Goal: Task Accomplishment & Management: Manage account settings

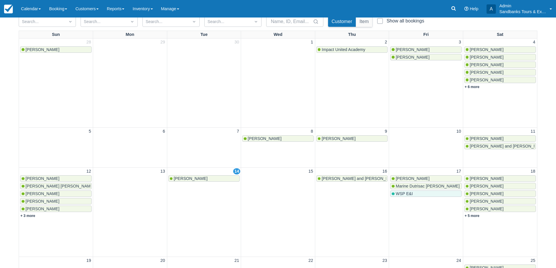
scroll to position [146, 0]
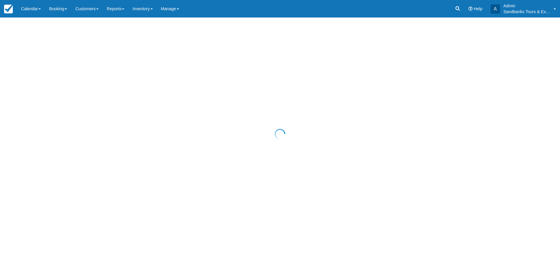
scroll to position [146, 0]
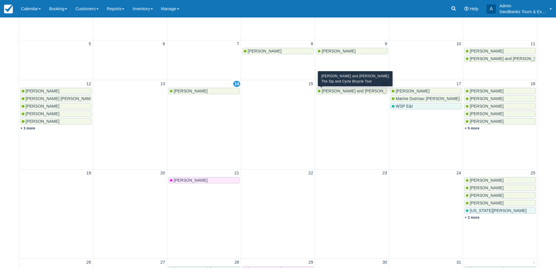
click at [358, 92] on span "Michael and Lysa Kingstone" at bounding box center [360, 91] width 77 height 5
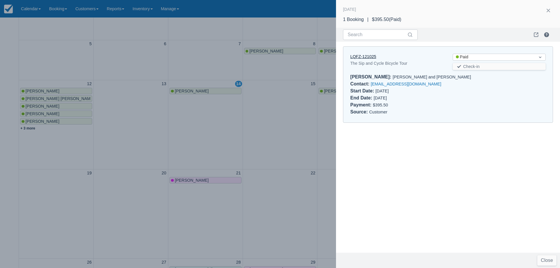
click at [368, 58] on link "LQFZ-121025" at bounding box center [363, 56] width 26 height 5
click at [180, 134] on div at bounding box center [280, 134] width 560 height 268
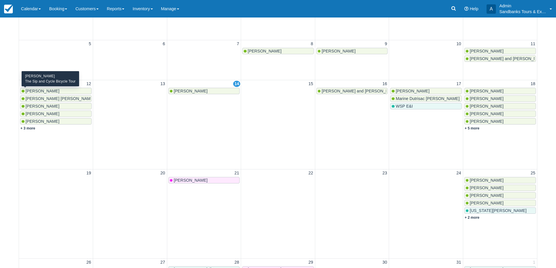
click at [42, 91] on span "Apoorv Avasthy" at bounding box center [43, 91] width 34 height 5
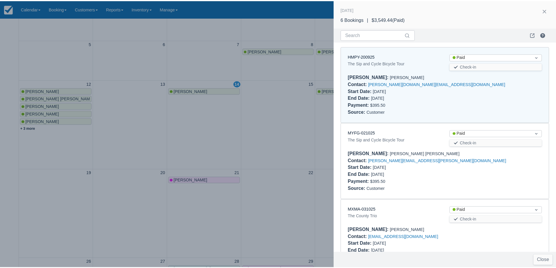
scroll to position [5, 0]
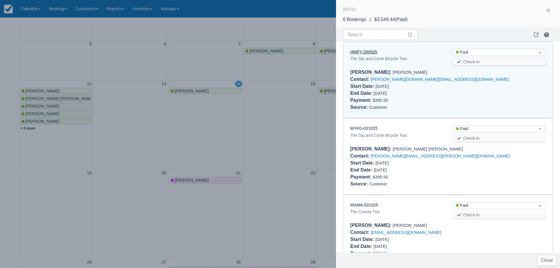
click at [363, 53] on link "HMPY-200925" at bounding box center [363, 52] width 27 height 5
click at [268, 137] on div at bounding box center [280, 134] width 560 height 268
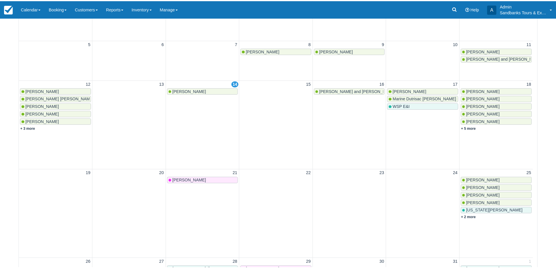
scroll to position [0, 0]
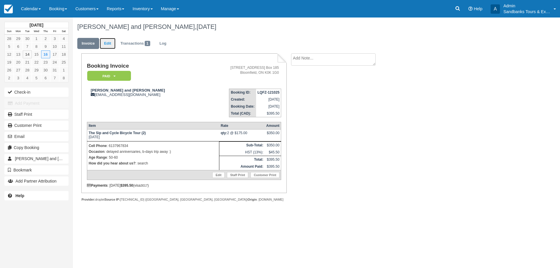
click at [111, 41] on link "Edit" at bounding box center [108, 43] width 16 height 11
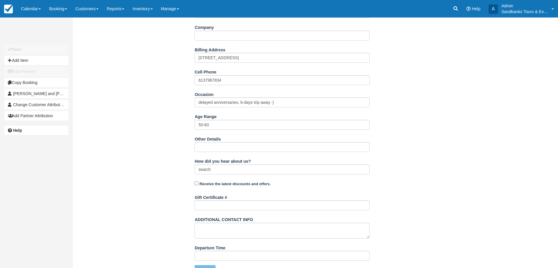
scroll to position [154, 0]
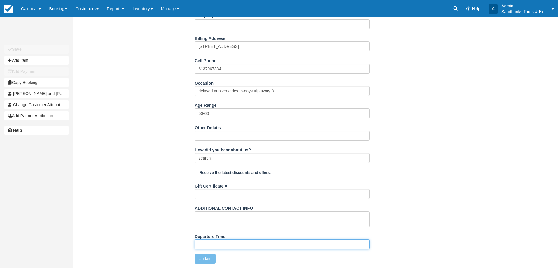
click at [220, 243] on input "Departure Time" at bounding box center [282, 245] width 175 height 10
type input "11:00am start time at 81 Cleminson"
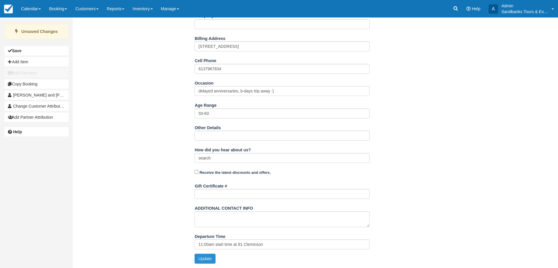
click at [200, 261] on button "Update" at bounding box center [205, 259] width 21 height 10
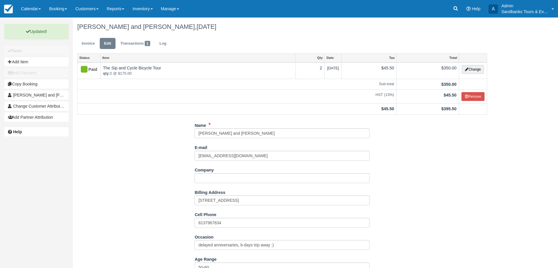
click at [89, 36] on ul "Invoice Edit Transactions 1 Log" at bounding box center [282, 45] width 410 height 18
click at [88, 39] on link "Invoice" at bounding box center [88, 43] width 22 height 11
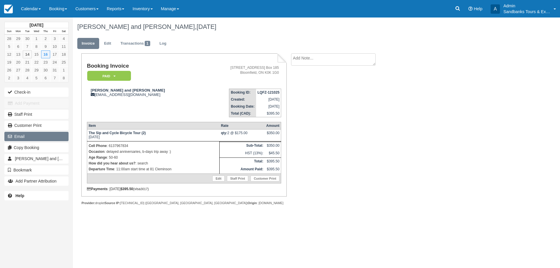
click at [25, 135] on button "Email" at bounding box center [36, 136] width 64 height 9
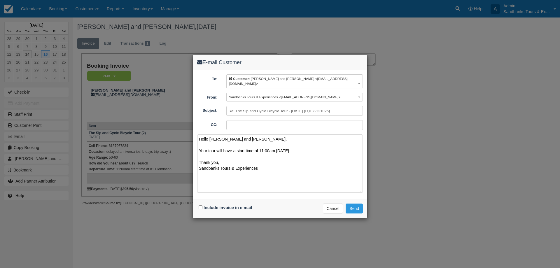
click at [307, 146] on textarea "Hello Michael and Lysa, Your tour will have a start time of 11:00am on Thursday…" at bounding box center [280, 164] width 166 height 58
type textarea "Hello Michael and Lysa, Your tour will have a start time of 11:00am on Thursday…"
click at [202, 205] on input "Include invoice in e-mail" at bounding box center [201, 207] width 4 height 4
checkbox input "true"
click at [352, 204] on button "Send" at bounding box center [354, 209] width 17 height 10
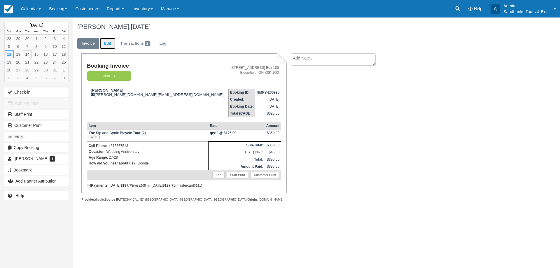
click at [107, 43] on link "Edit" at bounding box center [108, 43] width 16 height 11
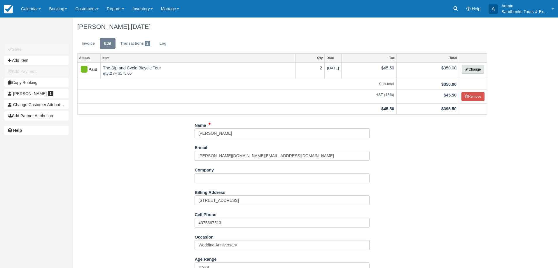
click at [474, 71] on button "Change" at bounding box center [473, 69] width 22 height 9
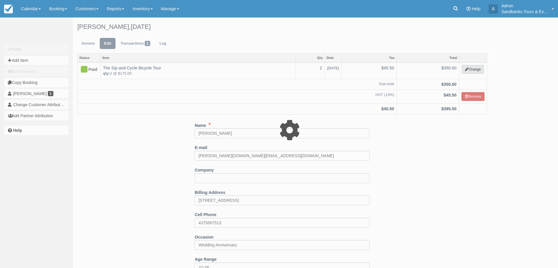
select select "40"
type input "350.00"
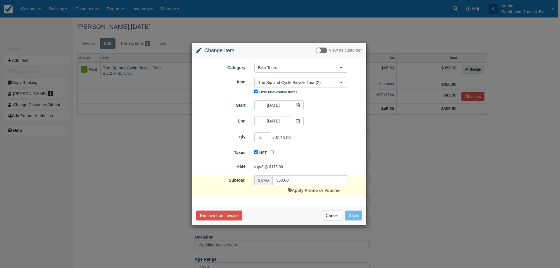
click at [436, 157] on div "Change Item Add Item View as customer Category Bike Tours Staff Only Add On's E…" at bounding box center [280, 134] width 560 height 268
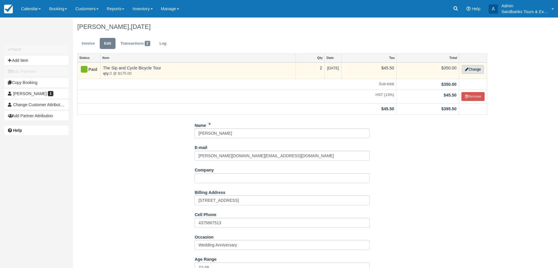
click at [462, 73] on button "Change" at bounding box center [473, 69] width 22 height 9
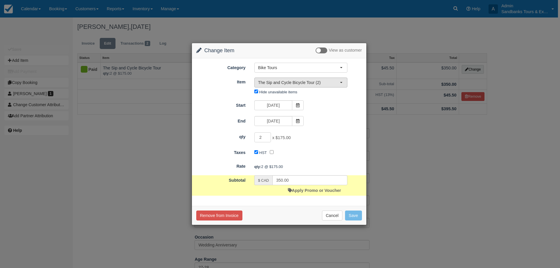
click at [323, 84] on span "The Sip and Cycle Bicycle Tour (2)" at bounding box center [299, 83] width 82 height 6
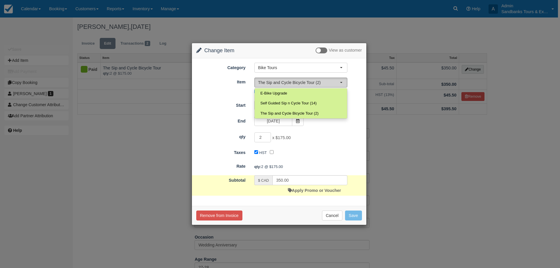
click at [323, 84] on span "The Sip and Cycle Bicycle Tour (2)" at bounding box center [299, 83] width 82 height 6
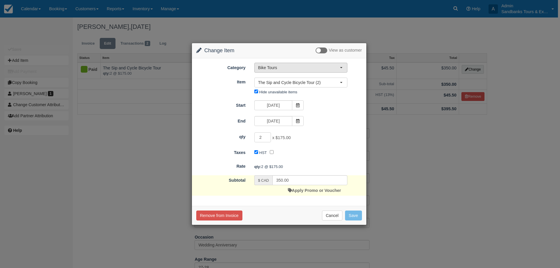
click at [296, 69] on span "Bike Tours" at bounding box center [299, 68] width 82 height 6
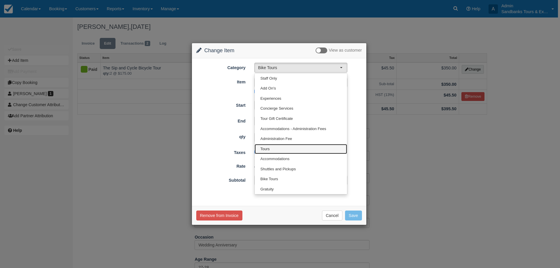
click at [277, 149] on link "Tours" at bounding box center [301, 149] width 92 height 10
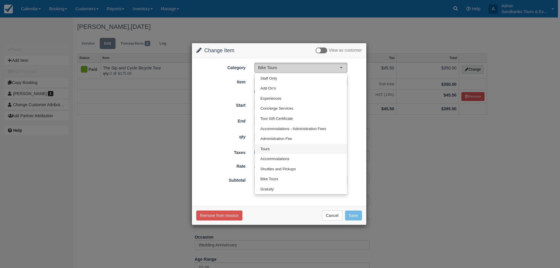
select select "2"
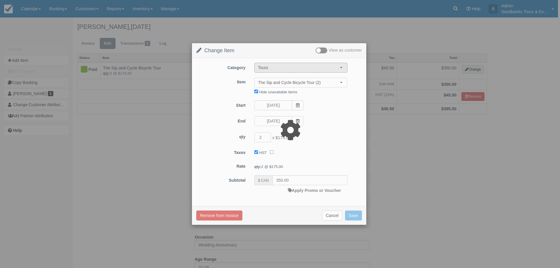
type input "378.00"
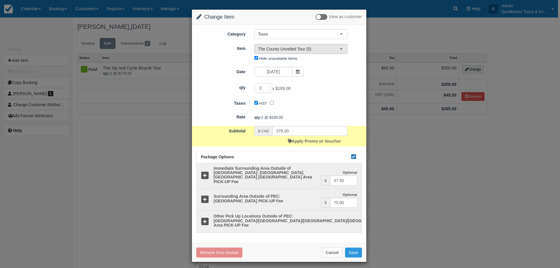
click at [312, 51] on span "The County Unveiled Tour (5)" at bounding box center [299, 49] width 82 height 6
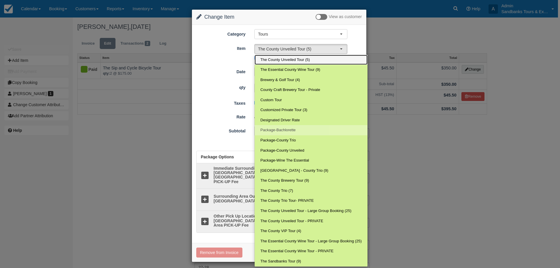
scroll to position [50, 0]
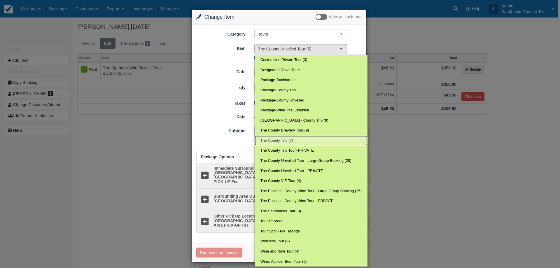
click at [303, 142] on link "The County Trio (7)" at bounding box center [311, 141] width 113 height 10
select select "152"
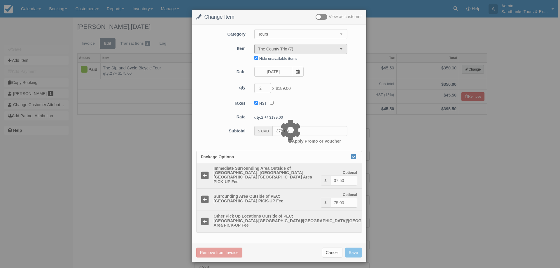
type input "298.00"
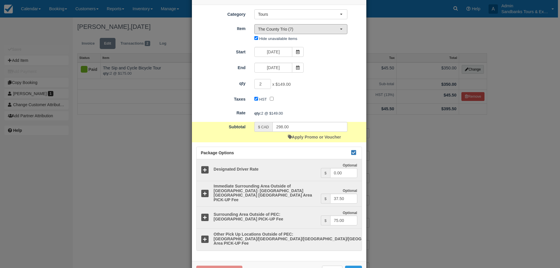
scroll to position [37, 0]
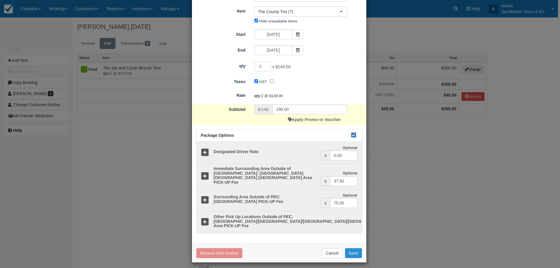
click at [352, 249] on button "Save" at bounding box center [353, 253] width 17 height 10
checkbox input "false"
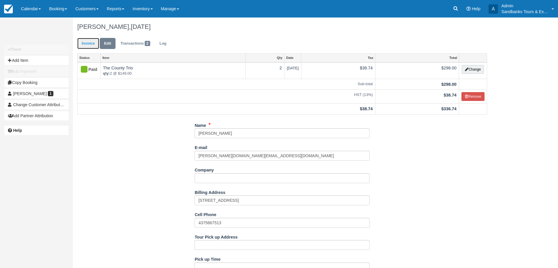
click at [89, 44] on link "Invoice" at bounding box center [88, 43] width 22 height 11
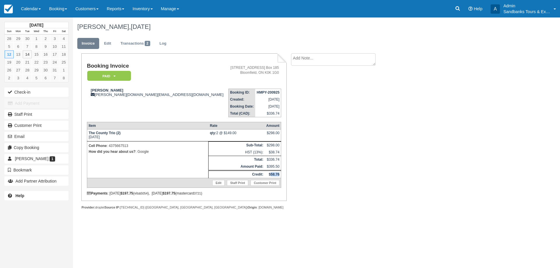
drag, startPoint x: 280, startPoint y: 172, endPoint x: 272, endPoint y: 174, distance: 8.6
click at [272, 174] on td "$58.76" at bounding box center [273, 175] width 16 height 8
copy strong "58.76"
drag, startPoint x: 23, startPoint y: 8, endPoint x: 25, endPoint y: 11, distance: 3.7
click at [23, 8] on link "Calendar" at bounding box center [31, 9] width 28 height 18
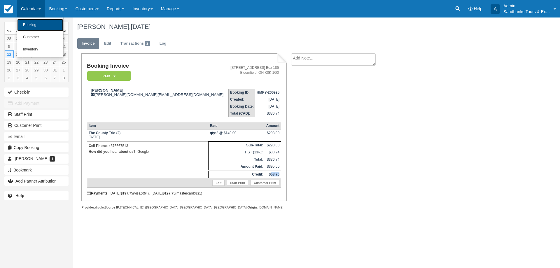
click at [36, 27] on link "Booking" at bounding box center [40, 25] width 46 height 12
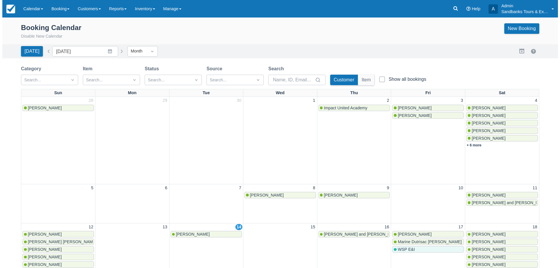
scroll to position [58, 0]
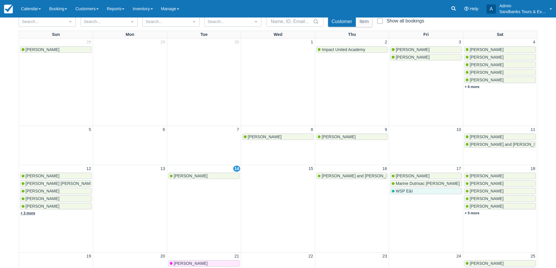
click at [34, 214] on link "+ 3 more" at bounding box center [27, 213] width 15 height 4
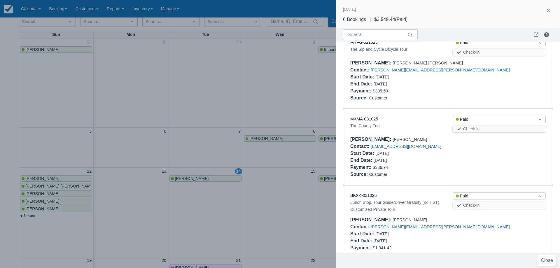
scroll to position [28, 0]
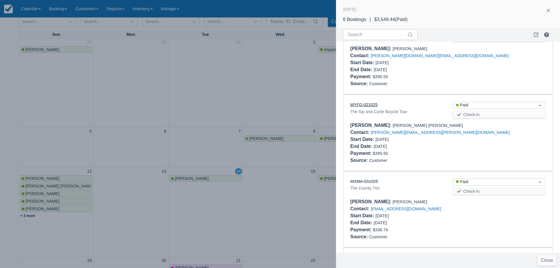
click at [362, 106] on link "MYFG-021025" at bounding box center [363, 104] width 27 height 5
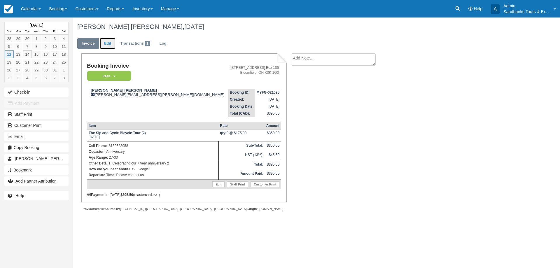
click at [103, 46] on link "Edit" at bounding box center [108, 43] width 16 height 11
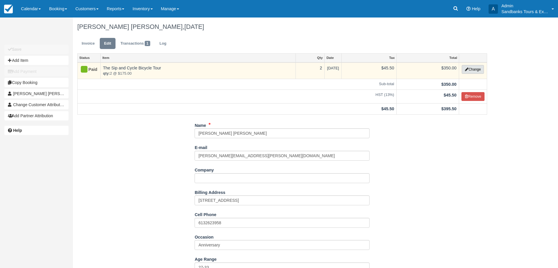
click at [472, 72] on button "Change" at bounding box center [473, 69] width 22 height 9
select select "40"
type input "350.00"
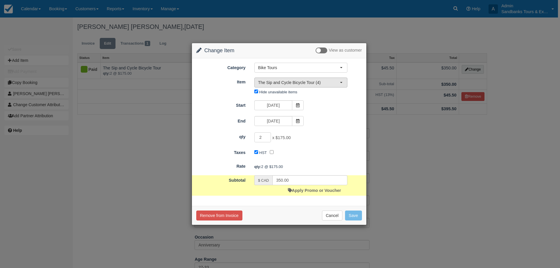
click at [299, 79] on button "The Sip and Cycle Bicycle Tour (4)" at bounding box center [300, 83] width 93 height 10
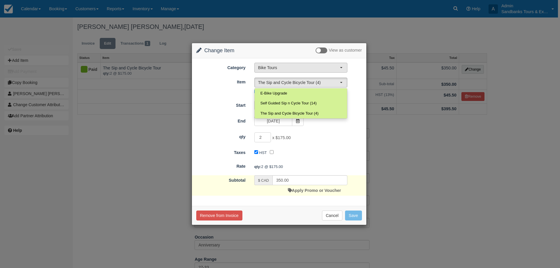
click at [287, 67] on span "Bike Tours" at bounding box center [299, 68] width 82 height 6
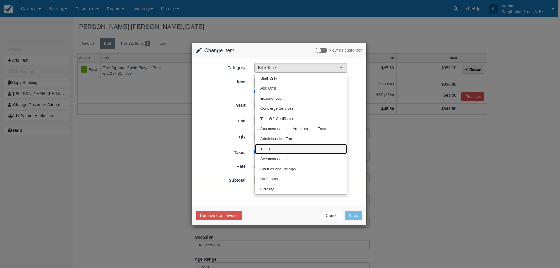
click at [273, 149] on link "Tours" at bounding box center [301, 149] width 92 height 10
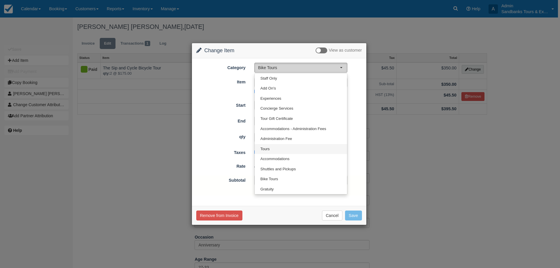
select select "2"
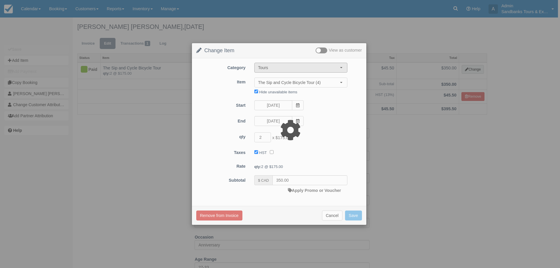
type input "378.00"
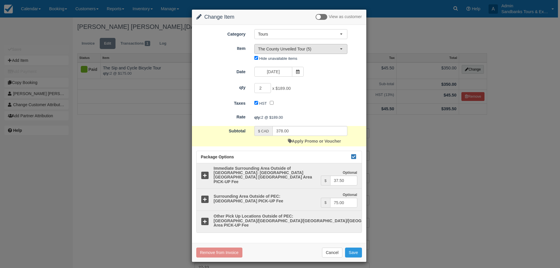
click at [317, 50] on span "The County Unveiled Tour (5)" at bounding box center [299, 49] width 82 height 6
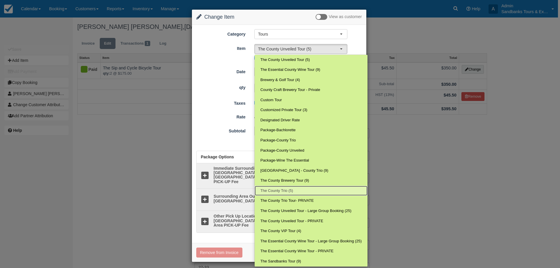
click at [296, 192] on link "The County Trio (5)" at bounding box center [311, 191] width 113 height 10
select select "152"
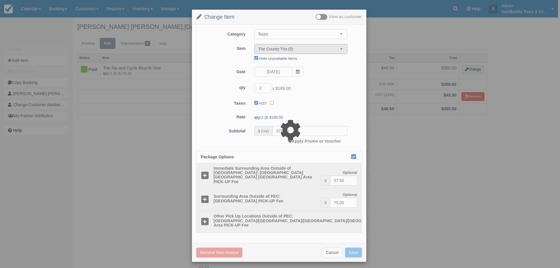
type input "298.00"
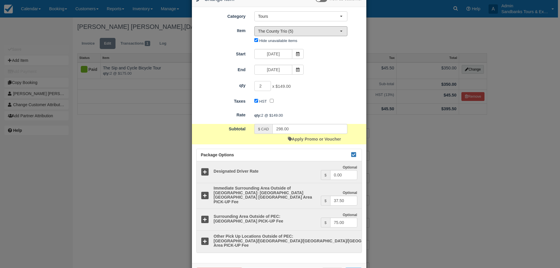
scroll to position [37, 0]
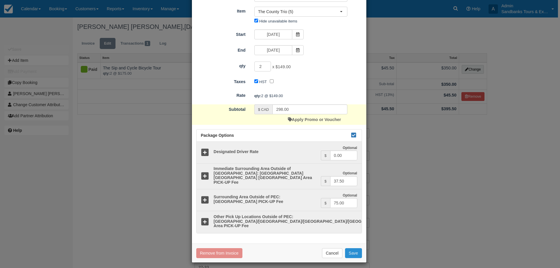
click at [355, 251] on button "Save" at bounding box center [353, 253] width 17 height 10
checkbox input "false"
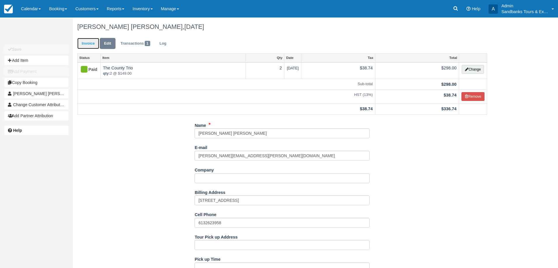
click at [85, 46] on link "Invoice" at bounding box center [88, 43] width 22 height 11
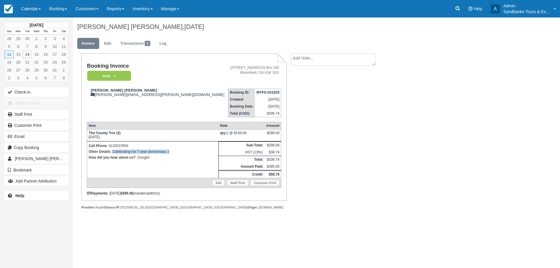
drag, startPoint x: 173, startPoint y: 153, endPoint x: 112, endPoint y: 152, distance: 61.0
click at [112, 152] on p "Other Details : Celebrating our 7 year anniversary :)" at bounding box center [153, 152] width 128 height 6
click at [163, 156] on p "How did you hear about us? : Google!" at bounding box center [153, 158] width 128 height 6
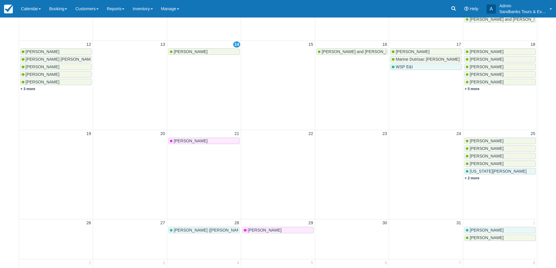
scroll to position [175, 0]
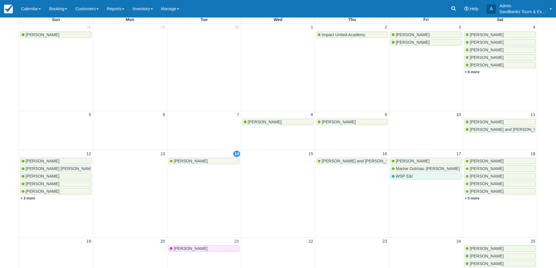
scroll to position [29, 0]
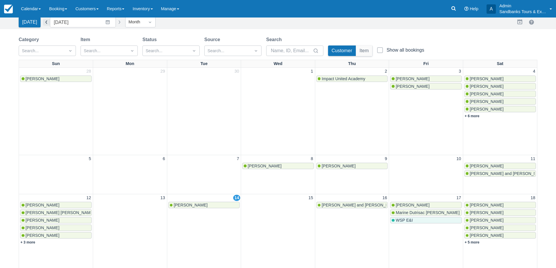
click at [43, 21] on button "button" at bounding box center [46, 22] width 7 height 7
type input "[DATE]"
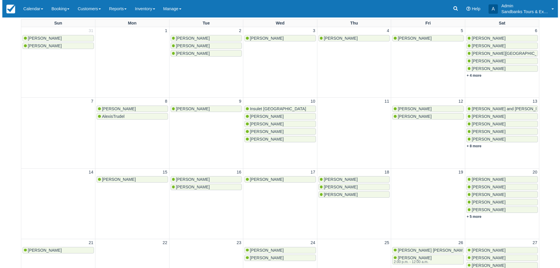
scroll to position [204, 0]
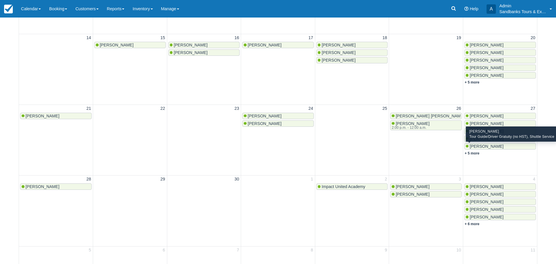
click at [487, 148] on span "[PERSON_NAME]" at bounding box center [486, 146] width 34 height 5
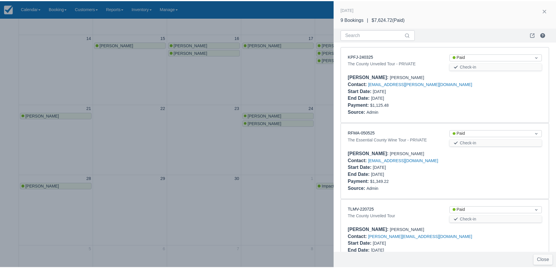
scroll to position [392, 0]
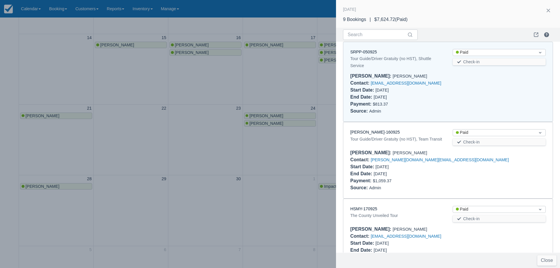
click at [160, 117] on div at bounding box center [280, 134] width 560 height 268
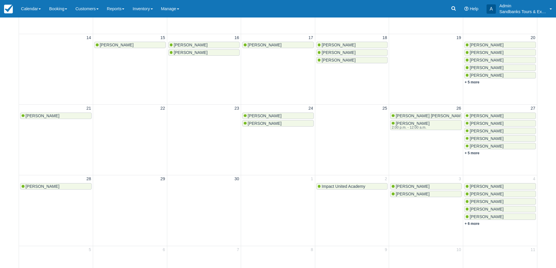
scroll to position [0, 0]
